Goal: Task Accomplishment & Management: Complete application form

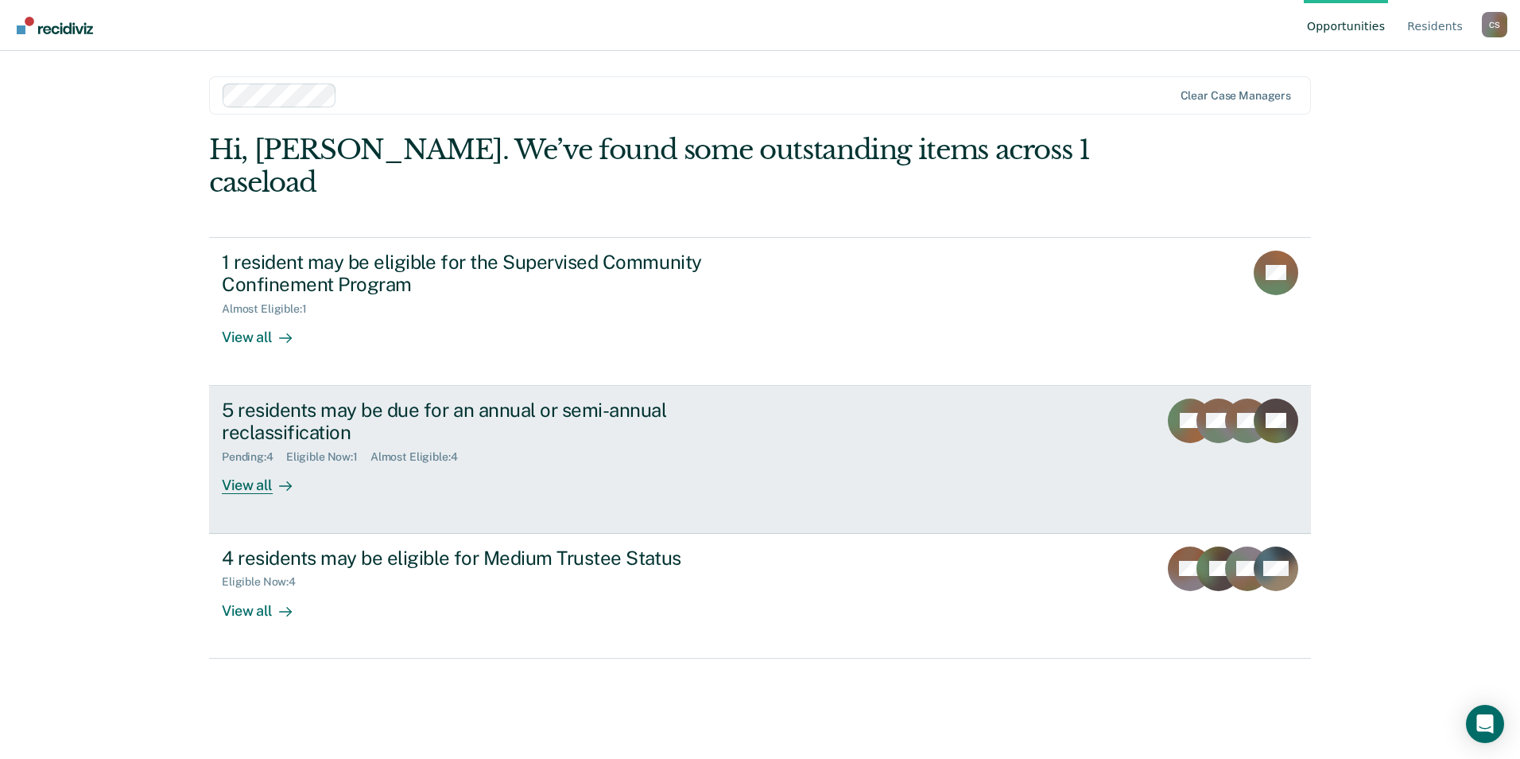
click at [254, 464] on div "View all" at bounding box center [266, 479] width 89 height 31
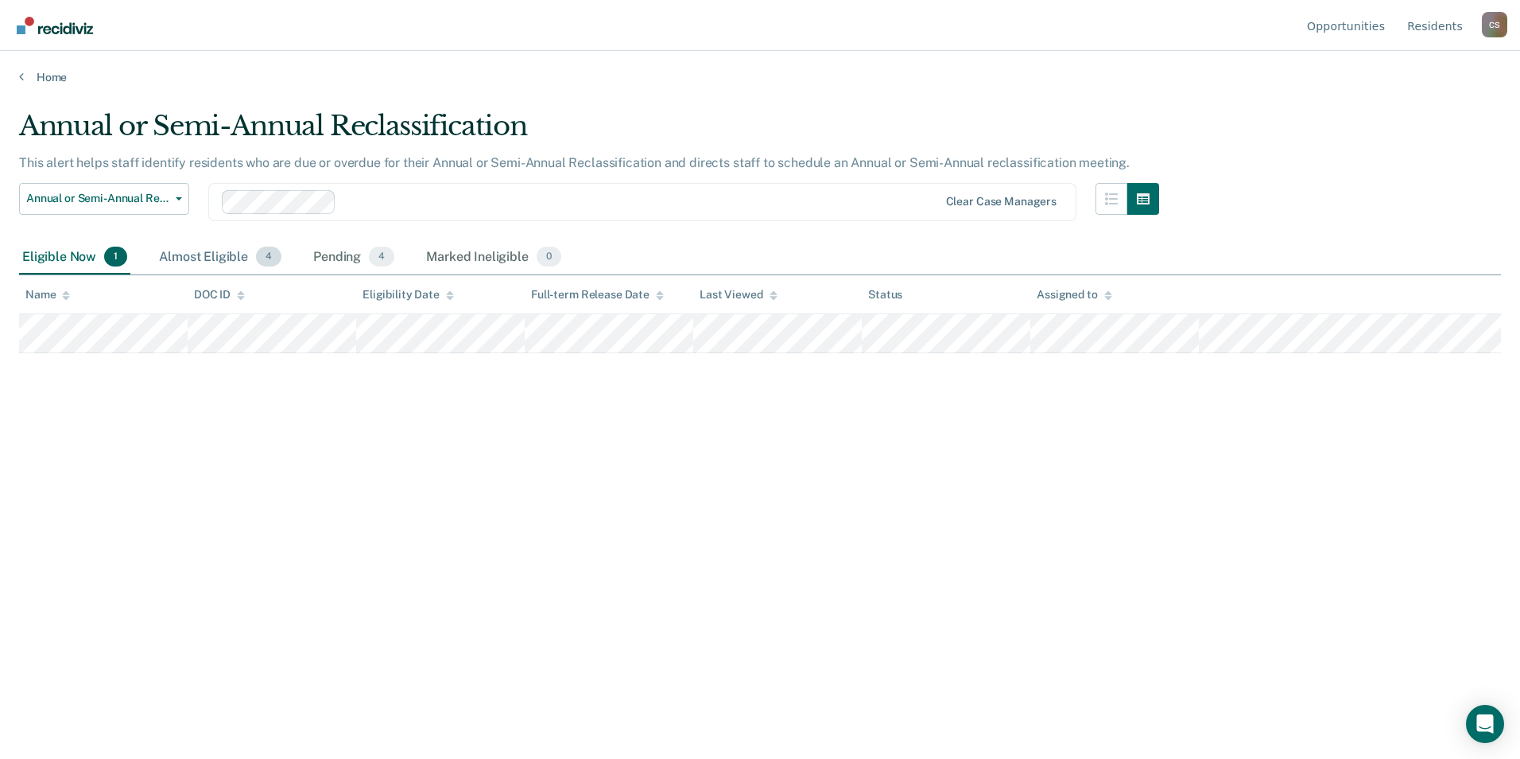
click at [233, 262] on div "Almost Eligible 4" at bounding box center [220, 257] width 129 height 35
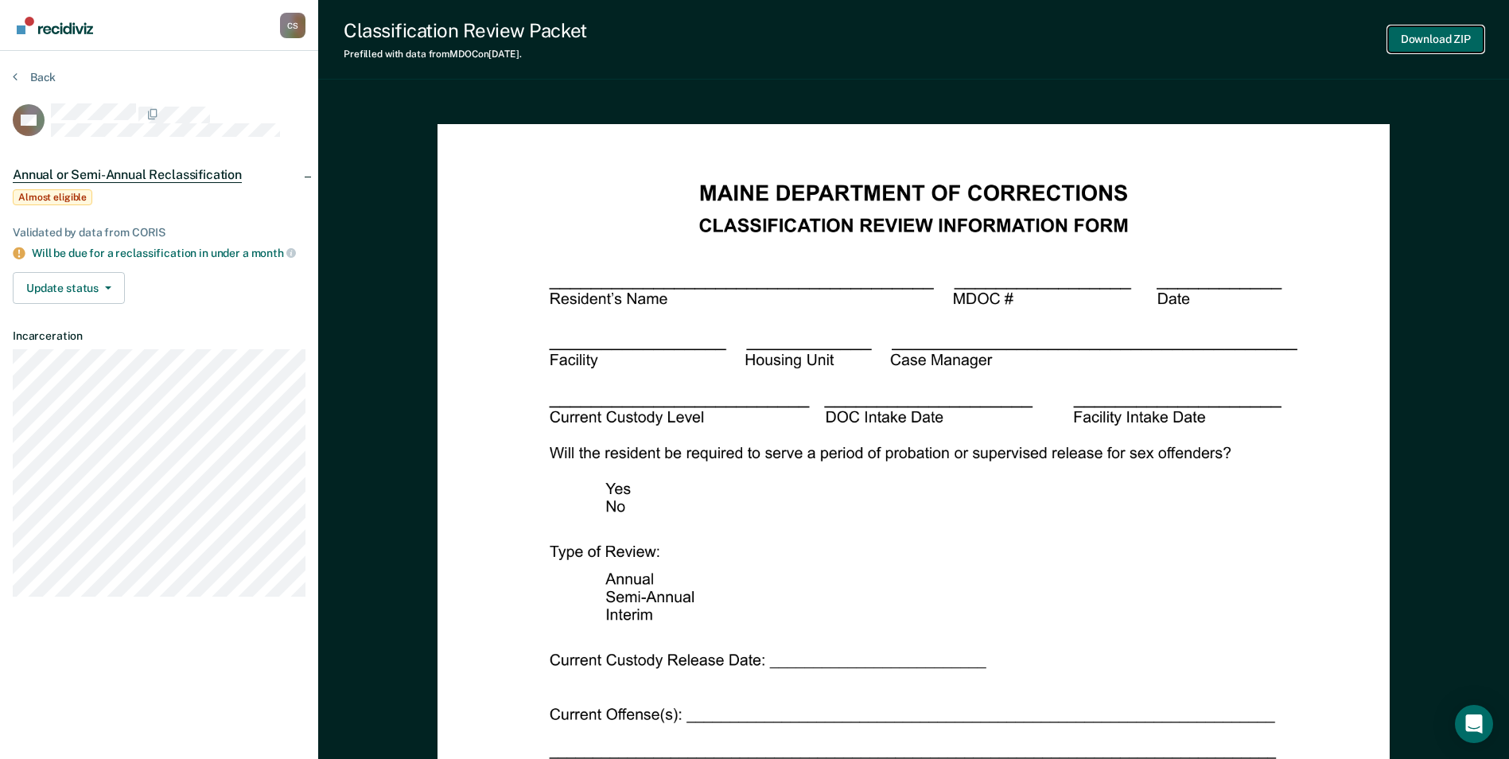
click at [1435, 31] on button "Download ZIP" at bounding box center [1435, 39] width 95 height 26
